Goal: Check status: Check status

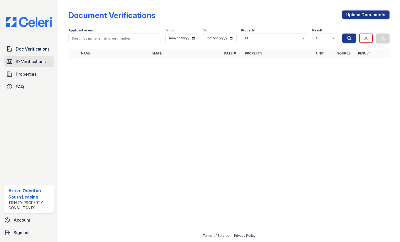
click at [41, 64] on span "ID Verifications" at bounding box center [31, 61] width 30 height 6
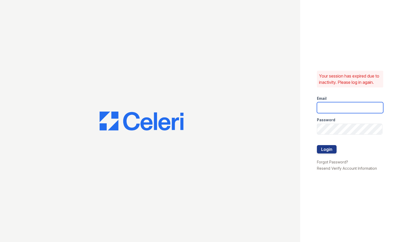
type input "[EMAIL_ADDRESS][DOMAIN_NAME]"
click at [334, 154] on button "Login" at bounding box center [327, 149] width 20 height 8
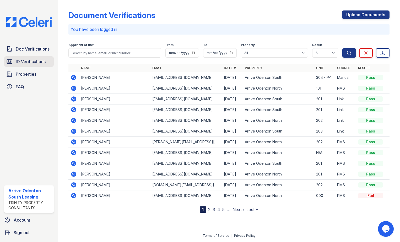
click at [35, 62] on span "ID Verifications" at bounding box center [31, 61] width 30 height 6
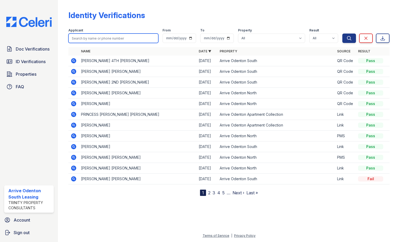
click at [96, 37] on input "search" at bounding box center [113, 38] width 90 height 9
type input "reed"
click at [342, 34] on button "Search" at bounding box center [349, 38] width 14 height 9
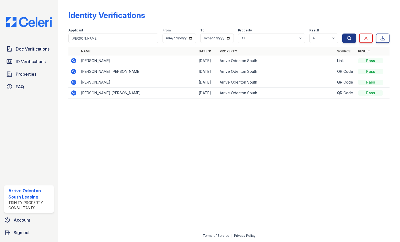
click at [75, 62] on icon at bounding box center [73, 60] width 5 height 5
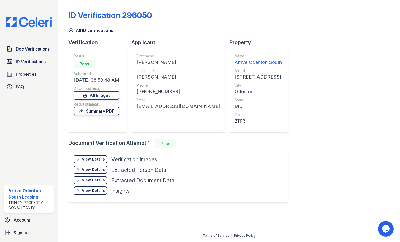
click at [110, 111] on link "Summary PDF" at bounding box center [97, 111] width 46 height 8
click at [92, 157] on div "View Details" at bounding box center [93, 159] width 23 height 5
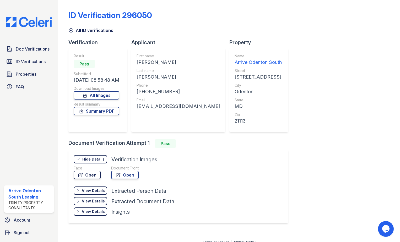
click at [88, 177] on link "Open" at bounding box center [87, 175] width 27 height 8
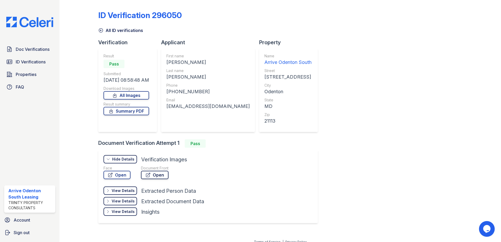
click at [152, 174] on link "Open" at bounding box center [155, 175] width 28 height 8
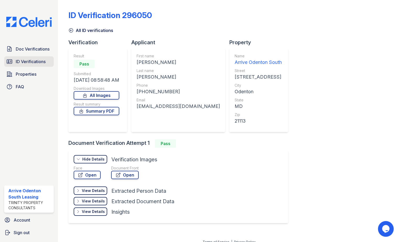
click at [45, 62] on span "ID Verifications" at bounding box center [31, 61] width 30 height 6
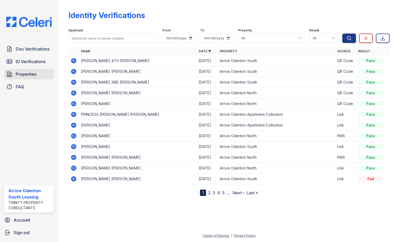
click at [26, 75] on span "Properties" at bounding box center [26, 74] width 21 height 6
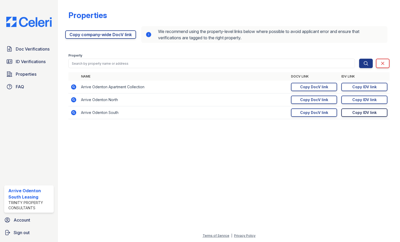
click at [358, 112] on div "Copy IDV link" at bounding box center [364, 112] width 24 height 5
